Goal: Task Accomplishment & Management: Use online tool/utility

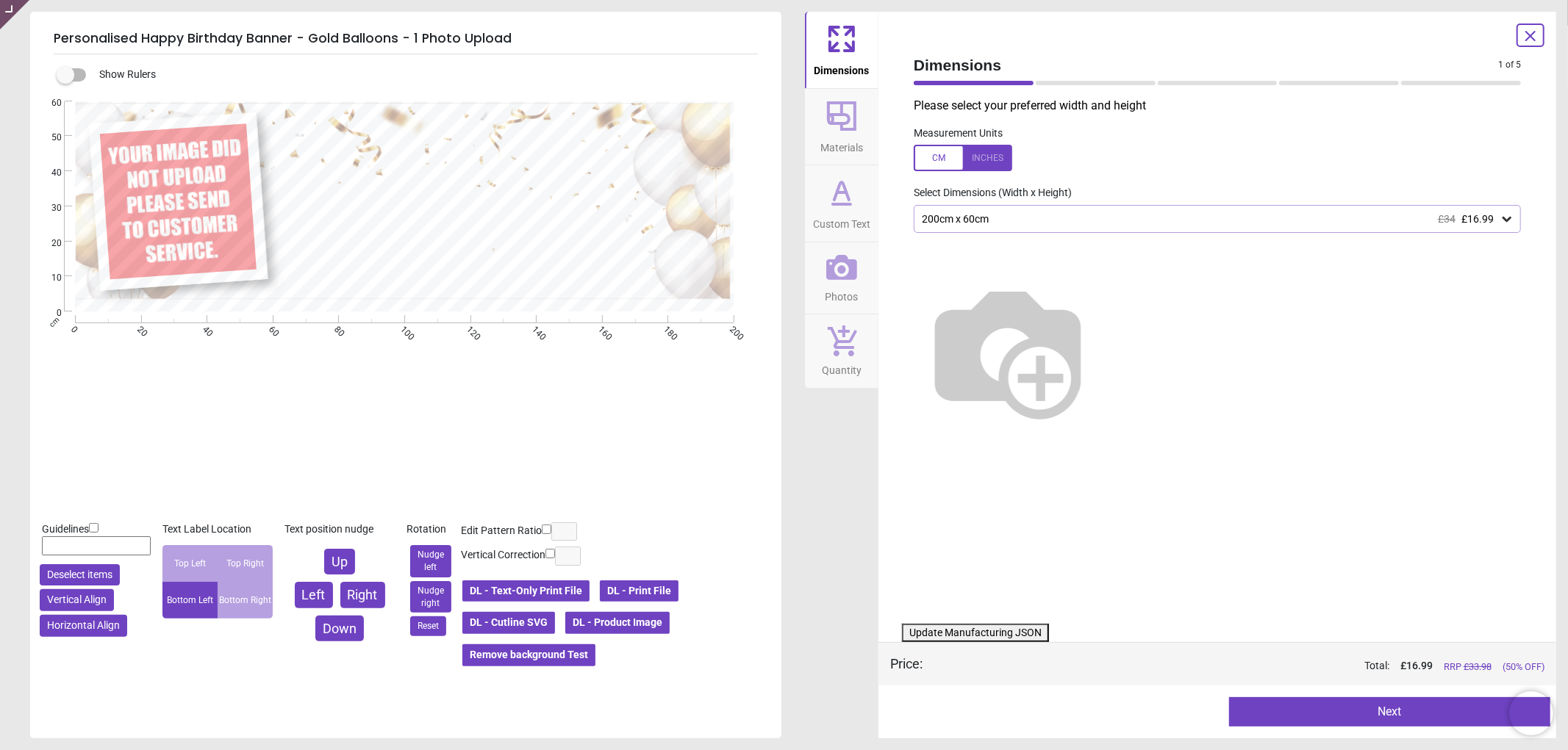
click at [850, 275] on icon at bounding box center [841, 268] width 31 height 25
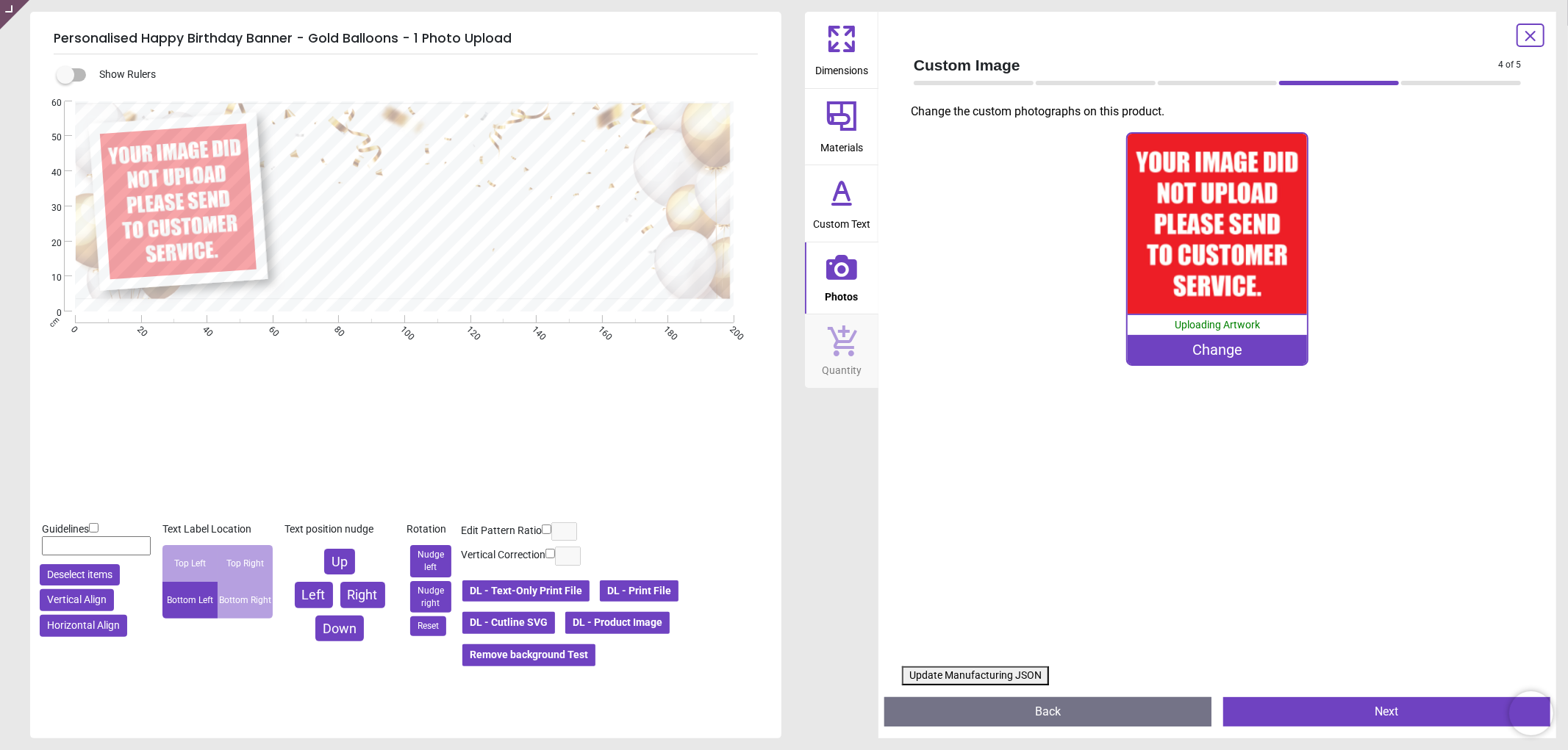
click at [1221, 351] on div "Change" at bounding box center [1217, 349] width 180 height 29
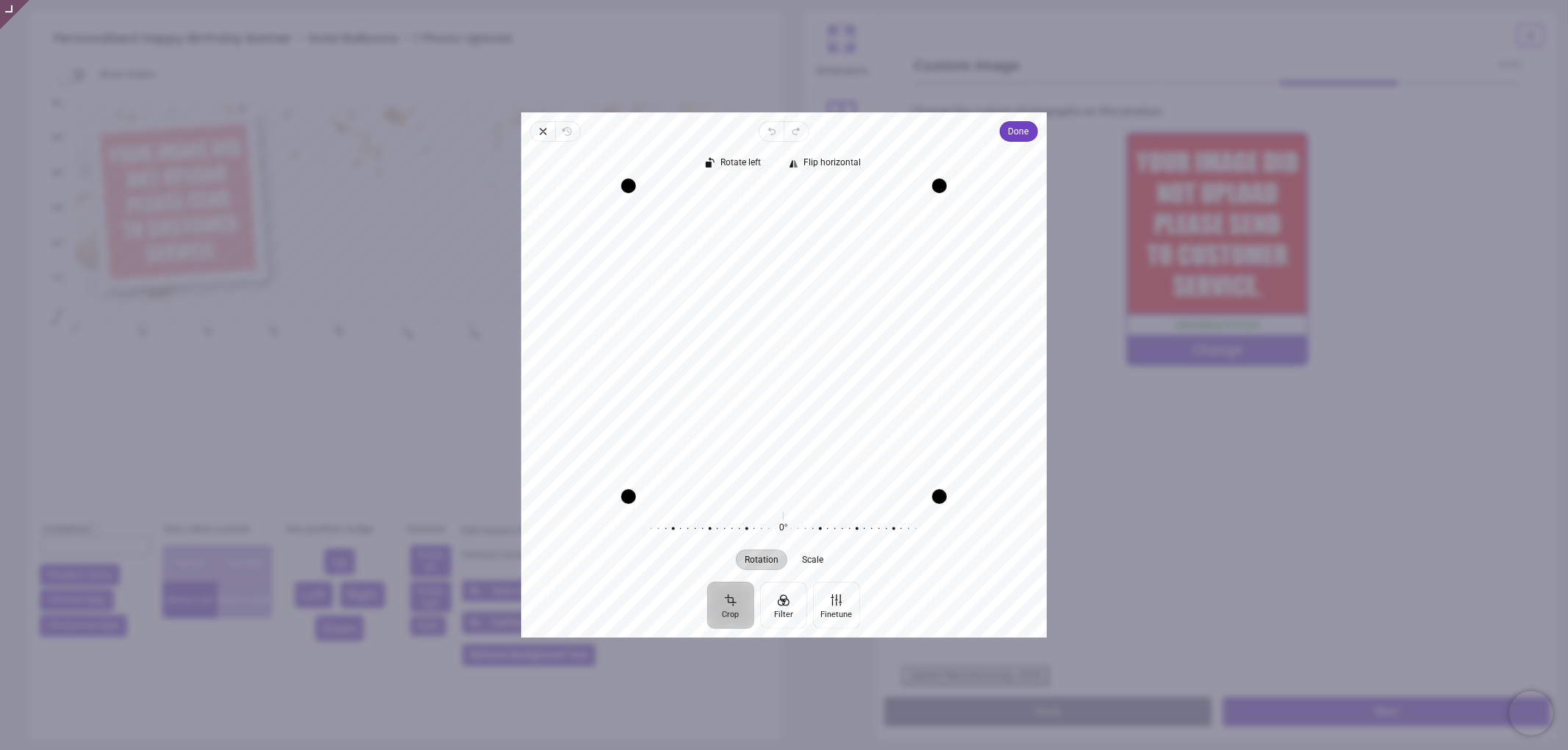
drag, startPoint x: 829, startPoint y: 295, endPoint x: 829, endPoint y: 340, distance: 45.0
click at [829, 340] on div "Recenter" at bounding box center [784, 341] width 502 height 310
drag, startPoint x: 865, startPoint y: 346, endPoint x: 866, endPoint y: 333, distance: 13.0
click at [866, 333] on div "Recenter" at bounding box center [784, 341] width 502 height 310
click at [1019, 135] on span "Done" at bounding box center [1019, 131] width 21 height 17
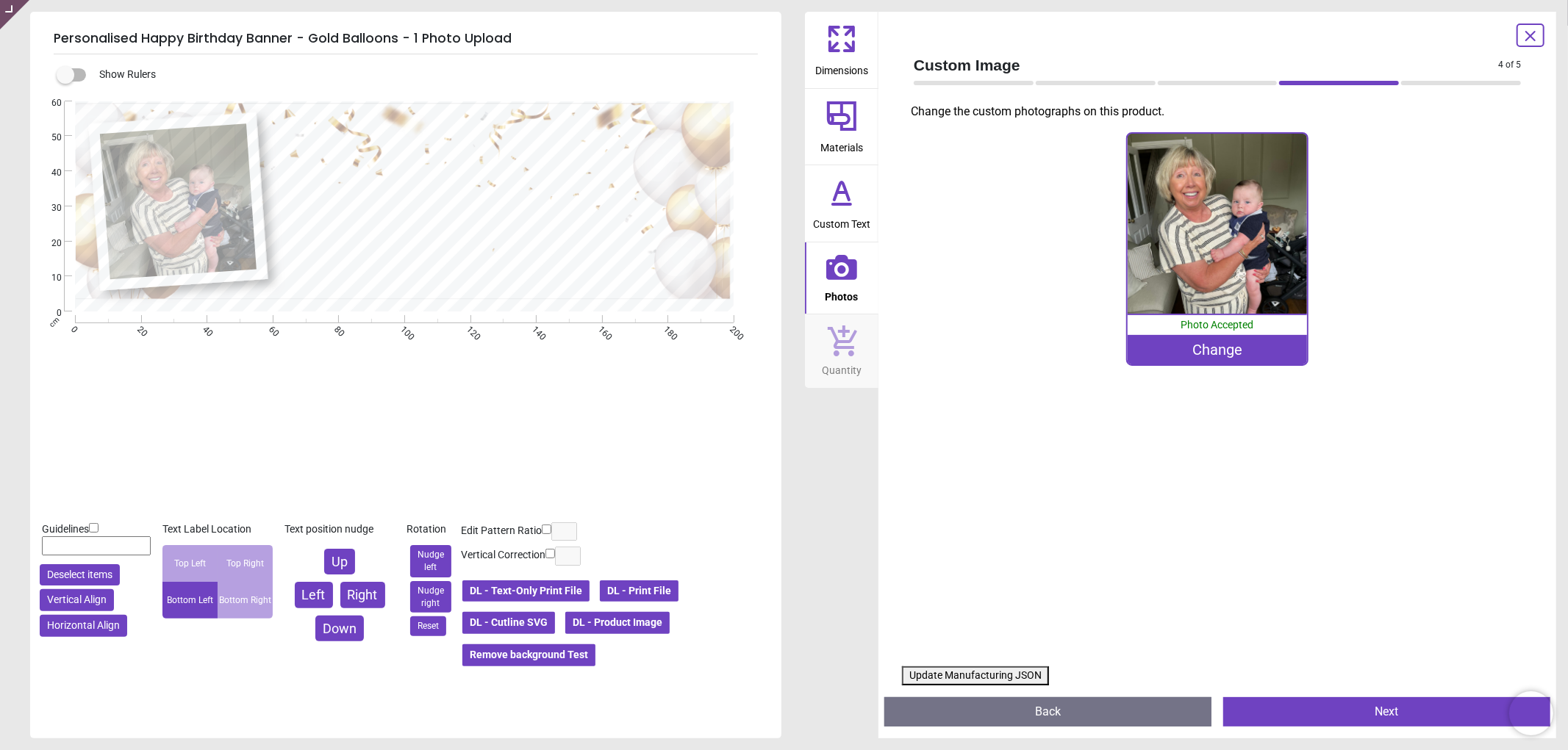
click at [990, 676] on button "Update Manufacturing JSON" at bounding box center [975, 676] width 147 height 19
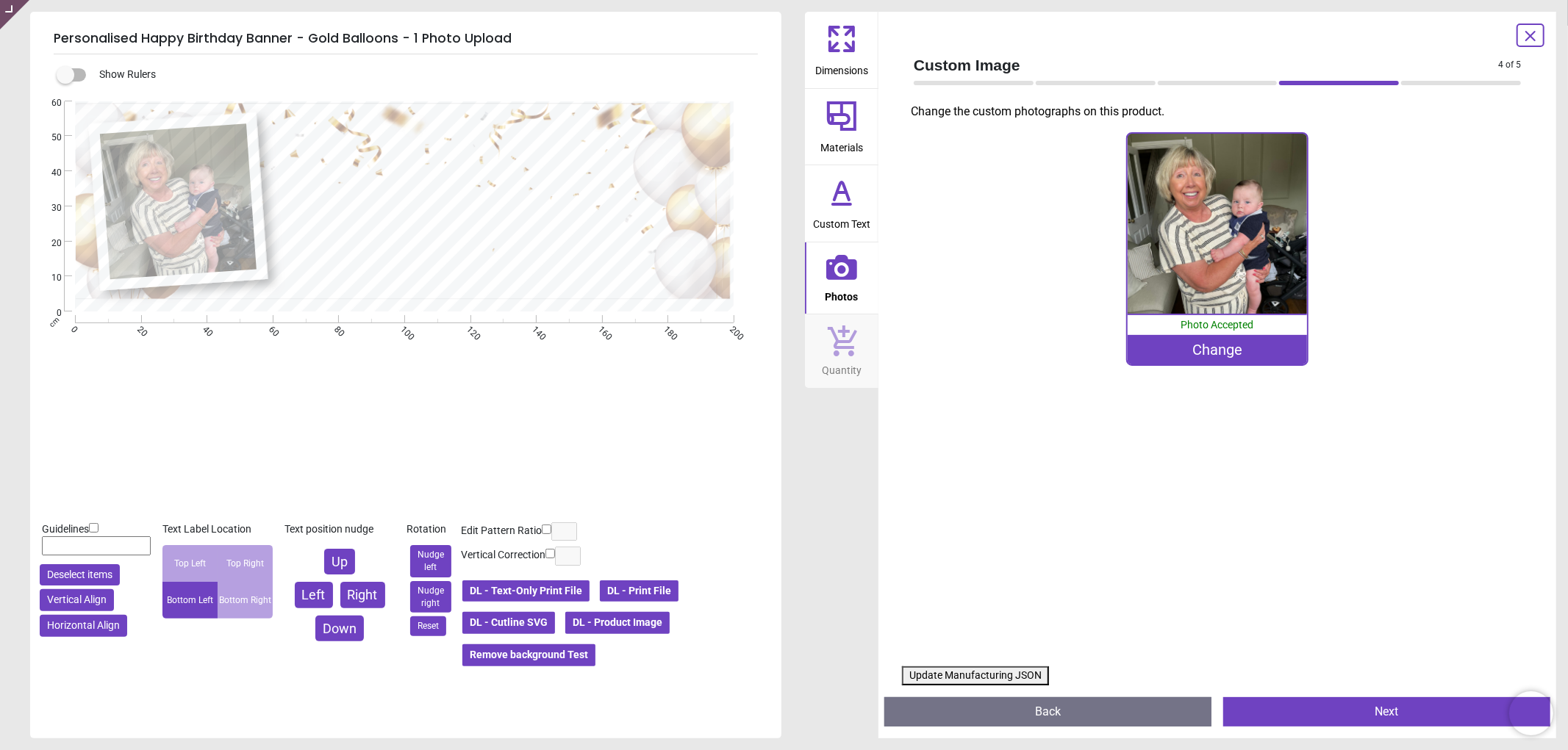
click at [990, 676] on button "Update Manufacturing JSON" at bounding box center [975, 676] width 147 height 19
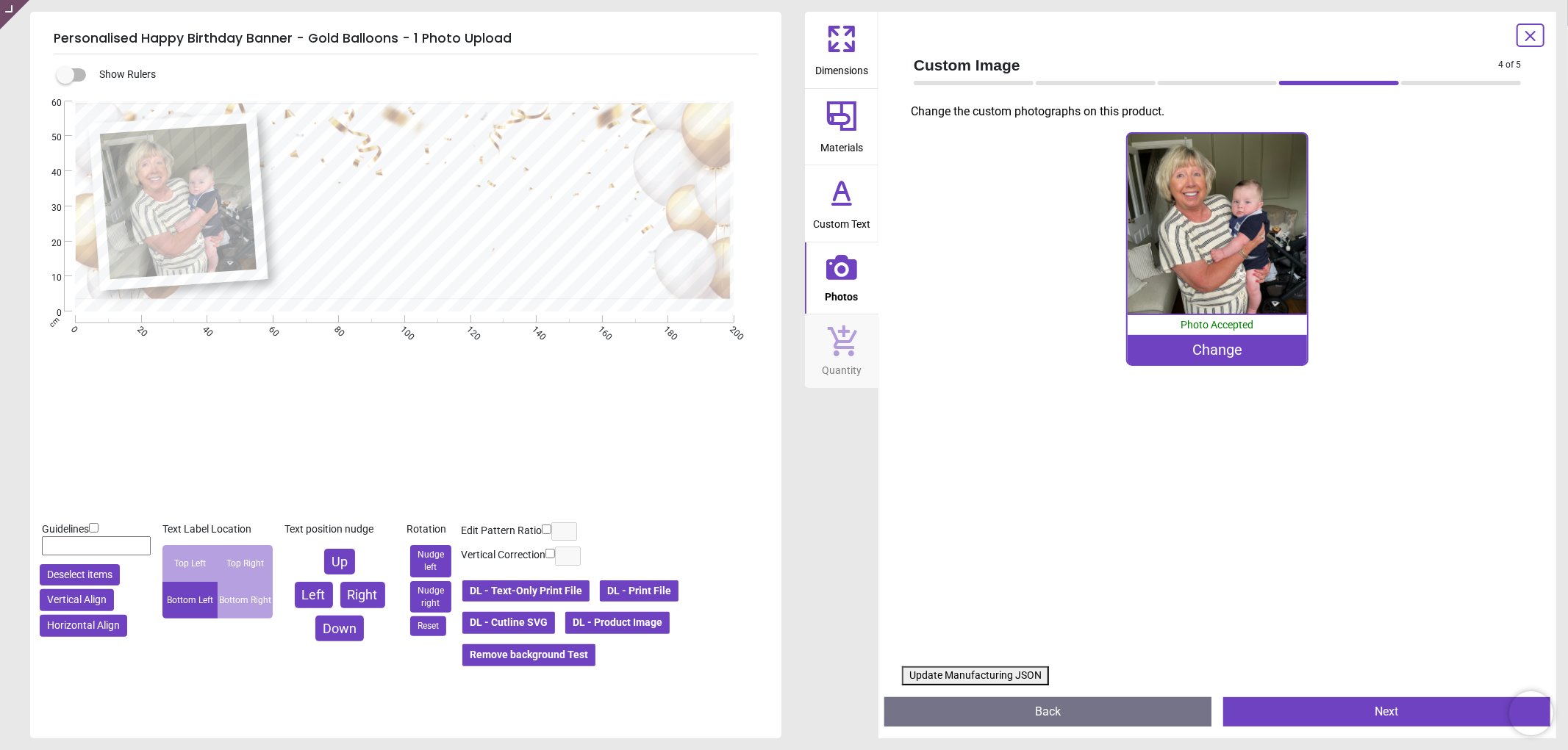
click at [990, 676] on button "Update Manufacturing JSON" at bounding box center [975, 676] width 147 height 19
click at [934, 679] on button "Update Manufacturing JSON" at bounding box center [975, 676] width 147 height 19
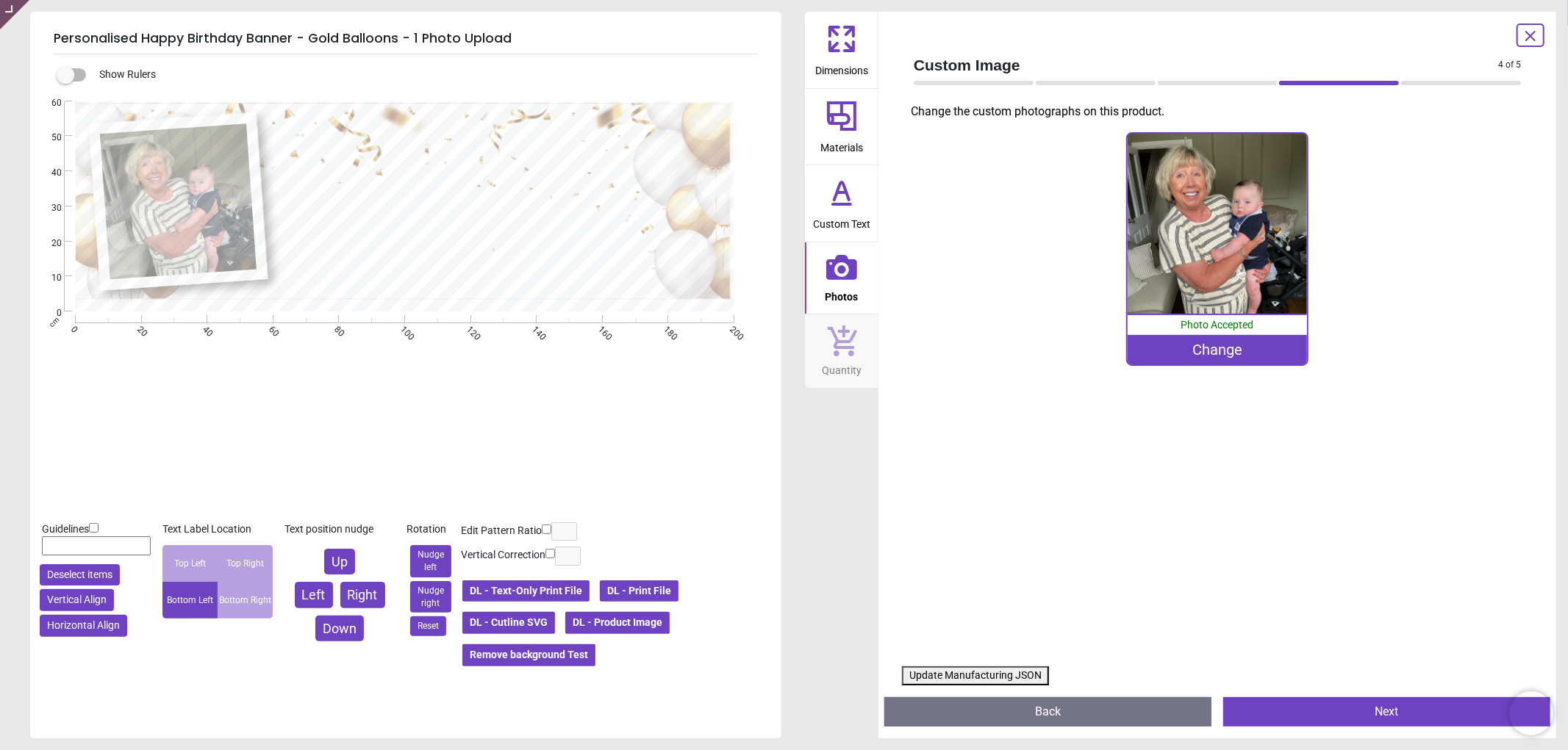
click at [934, 679] on button "Update Manufacturing JSON" at bounding box center [975, 676] width 147 height 19
